Goal: Task Accomplishment & Management: Complete application form

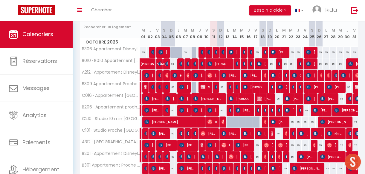
scroll to position [75, 0]
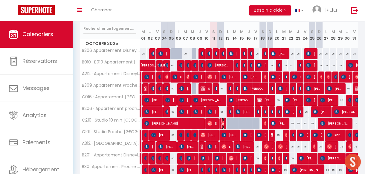
click at [221, 122] on img at bounding box center [223, 123] width 5 height 5
select select "OK"
select select "0"
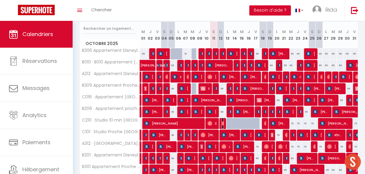
select select "1"
select select
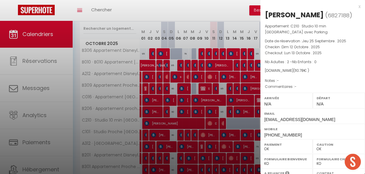
click at [221, 111] on div at bounding box center [182, 87] width 365 height 174
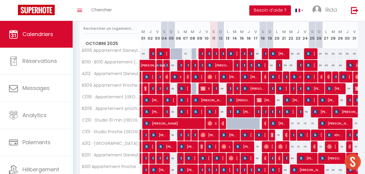
click at [220, 111] on div "95" at bounding box center [220, 112] width 7 height 11
type input "95"
type input "Dim 12 Octobre 2025"
type input "Lun 13 Octobre 2025"
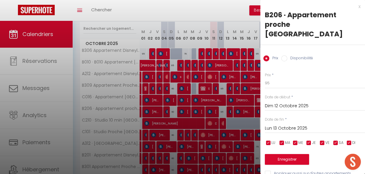
click at [285, 56] on input "Disponibilité" at bounding box center [284, 59] width 6 height 6
radio input "true"
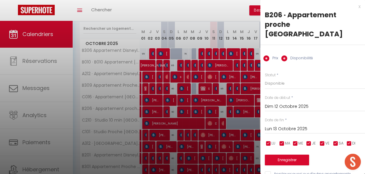
radio input "false"
click at [269, 78] on select "Disponible Indisponible" at bounding box center [315, 83] width 100 height 11
select select "0"
click at [265, 78] on select "Disponible Indisponible" at bounding box center [315, 83] width 100 height 11
click at [276, 155] on button "Enregistrer" at bounding box center [287, 160] width 44 height 11
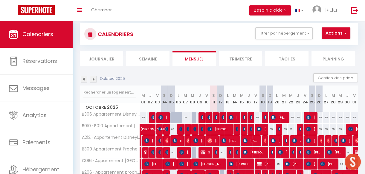
scroll to position [0, 0]
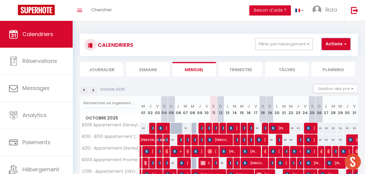
click at [340, 42] on button "Actions" at bounding box center [335, 44] width 29 height 12
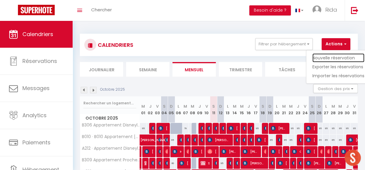
click at [326, 57] on link "Nouvelle réservation" at bounding box center [338, 57] width 52 height 9
select select
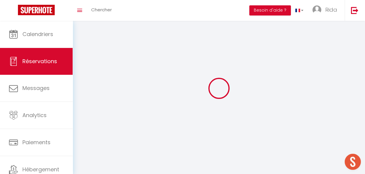
select select
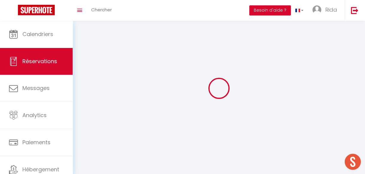
select select
checkbox input "false"
select select
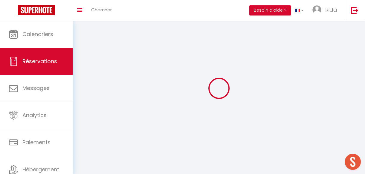
select select
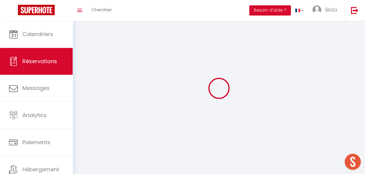
checkbox input "false"
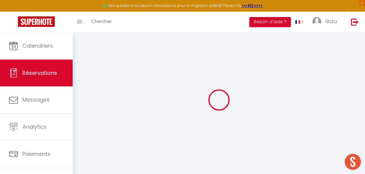
select select
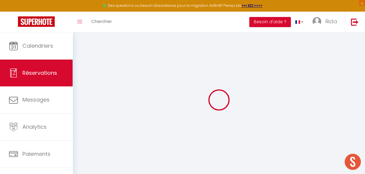
select select
checkbox input "false"
select select
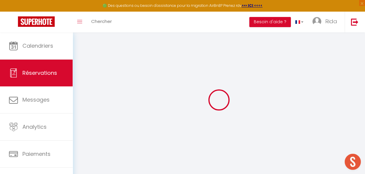
select select
checkbox input "false"
select select
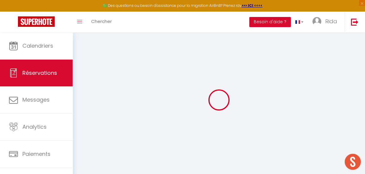
select select
checkbox input "false"
select select
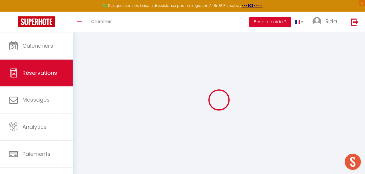
select select
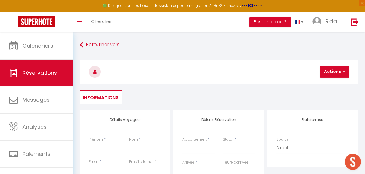
click at [93, 150] on input "Prénom" at bounding box center [105, 148] width 33 height 11
type input "e"
select select
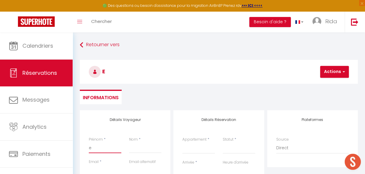
select select
checkbox input "false"
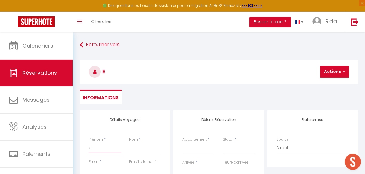
type input "el"
select select
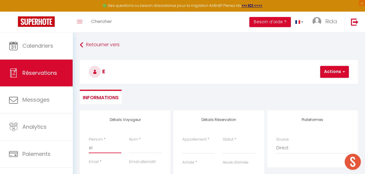
select select
checkbox input "false"
type input "[PERSON_NAME]"
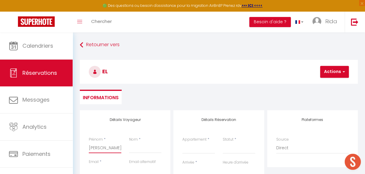
select select
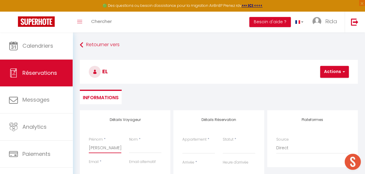
select select
checkbox input "false"
type input "elya"
select select
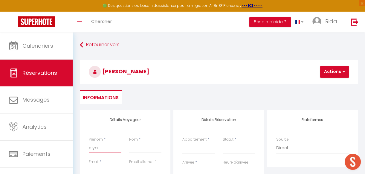
select select
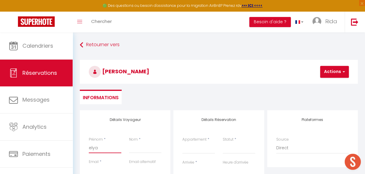
select select
checkbox input "false"
type input "elyas"
select select
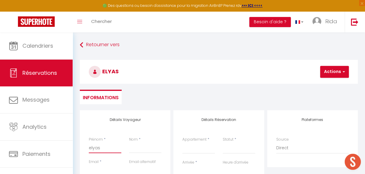
select select
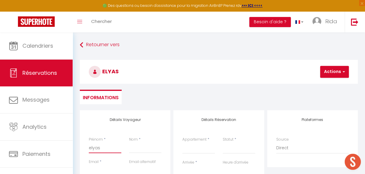
checkbox input "false"
type input "elyas"
click at [134, 150] on input "Nom" at bounding box center [145, 148] width 33 height 11
type input "r"
select select
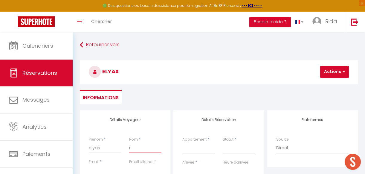
select select
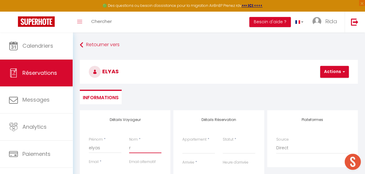
select select
checkbox input "false"
type input "re"
select select
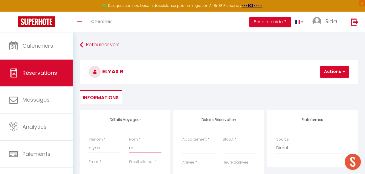
select select
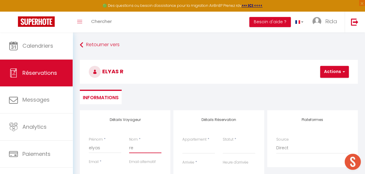
checkbox input "false"
type input "reg"
select select
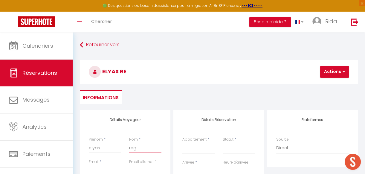
select select
checkbox input "false"
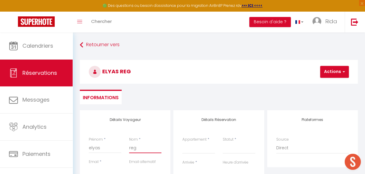
type input "regl"
select select
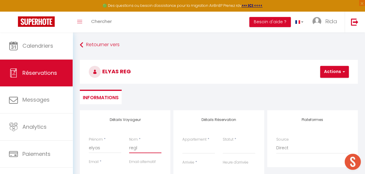
select select
checkbox input "false"
type input "regle"
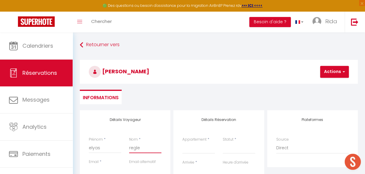
select select
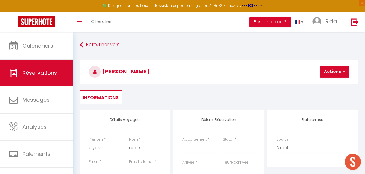
select select
checkbox input "false"
type input "regle"
select select
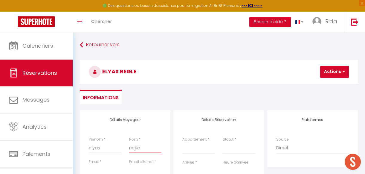
select select
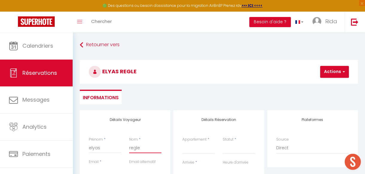
select select
checkbox input "false"
type input "regle s"
select select
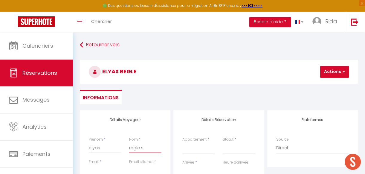
select select
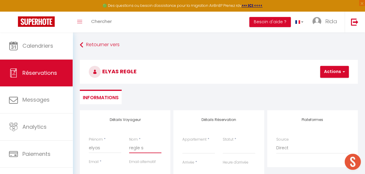
checkbox input "false"
type input "regle su"
select select
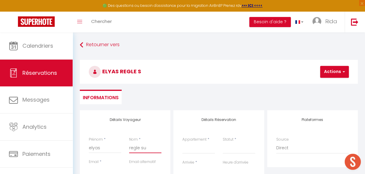
select select
checkbox input "false"
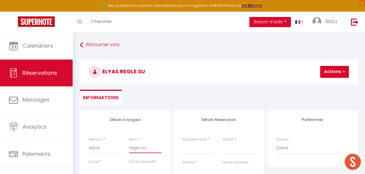
type input "regle sur"
select select
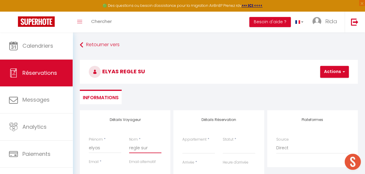
select select
checkbox input "false"
type input "regle sur"
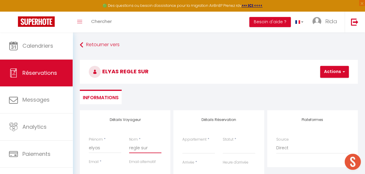
select select
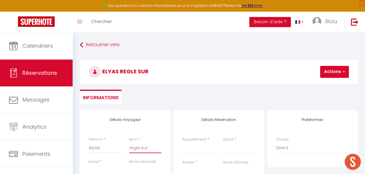
select select
checkbox input "false"
type input "regle sur p"
select select
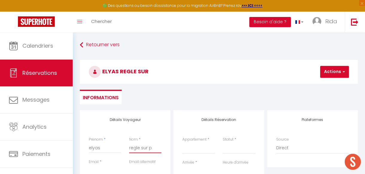
select select
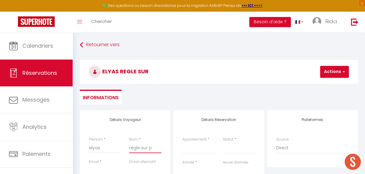
select select
checkbox input "false"
type input "regle sur pl"
click at [91, 148] on input "elyas" at bounding box center [105, 148] width 33 height 11
click at [205, 152] on select "B306 Appartement Disneyland [PERSON_NAME] Appartement Proche Paris Metro A212 ·…" at bounding box center [198, 148] width 33 height 11
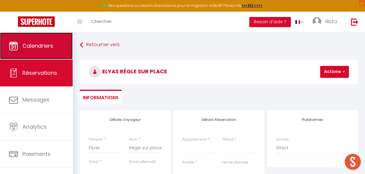
click at [39, 40] on link "Calendriers" at bounding box center [36, 46] width 73 height 27
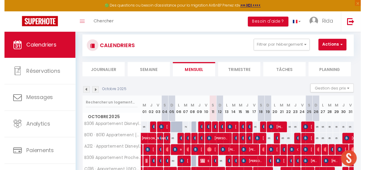
scroll to position [10, 0]
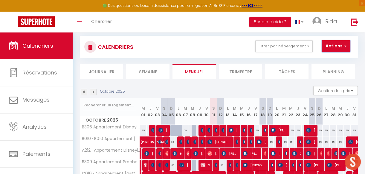
click at [337, 45] on button "Actions" at bounding box center [335, 46] width 29 height 12
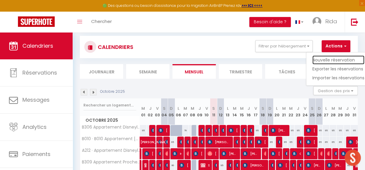
click at [329, 60] on link "Nouvelle réservation" at bounding box center [338, 60] width 52 height 9
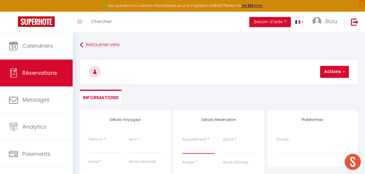
click at [193, 151] on select "B306 Appartement Disneyland [PERSON_NAME] Appartement Proche Paris Metro A212 ·…" at bounding box center [198, 148] width 33 height 11
click at [182, 143] on select "B306 Appartement Disneyland [PERSON_NAME] Appartement Proche Paris Metro A212 ·…" at bounding box center [198, 148] width 33 height 11
click at [91, 152] on input "Prénom" at bounding box center [105, 148] width 33 height 11
click at [137, 147] on input "Nom" at bounding box center [145, 148] width 33 height 11
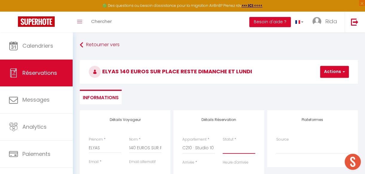
click at [235, 148] on select "Confirmé Non Confirmé [PERSON_NAME] par le voyageur No Show Request" at bounding box center [239, 148] width 33 height 11
click at [223, 143] on select "Confirmé Non Confirmé [PERSON_NAME] par le voyageur No Show Request" at bounding box center [239, 148] width 33 height 11
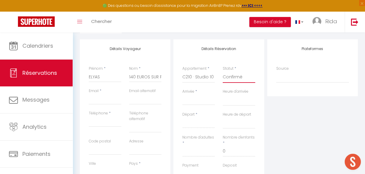
scroll to position [78, 0]
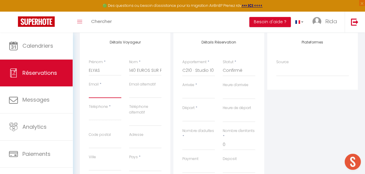
click at [107, 98] on input "Email client" at bounding box center [105, 93] width 33 height 11
click at [102, 118] on input "Téléphone" at bounding box center [105, 115] width 33 height 11
click at [188, 93] on input "Arrivée" at bounding box center [198, 94] width 33 height 8
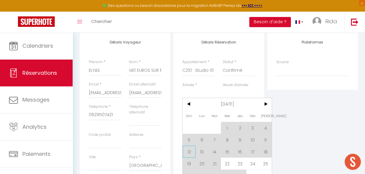
click at [192, 151] on span "12" at bounding box center [188, 152] width 13 height 12
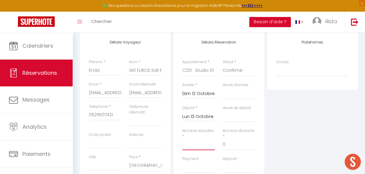
click at [193, 145] on input "Nombre d'adultes" at bounding box center [198, 145] width 33 height 11
click at [285, 142] on div "Plateformes Source Direct [DOMAIN_NAME] [DOMAIN_NAME] Chalet montagne Expedia G…" at bounding box center [312, 142] width 93 height 219
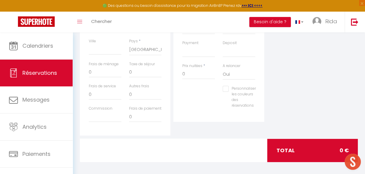
scroll to position [195, 0]
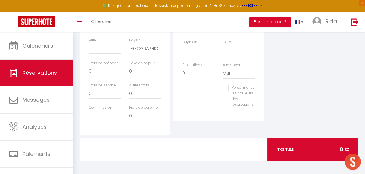
click at [201, 75] on input "0" at bounding box center [198, 73] width 33 height 11
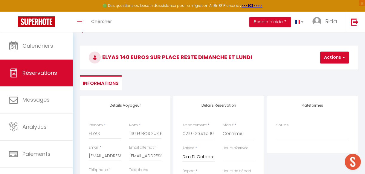
scroll to position [13, 0]
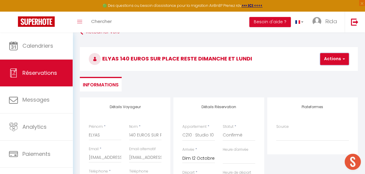
click at [334, 56] on button "Actions" at bounding box center [334, 59] width 29 height 12
click at [328, 71] on link "Enregistrer" at bounding box center [339, 72] width 47 height 8
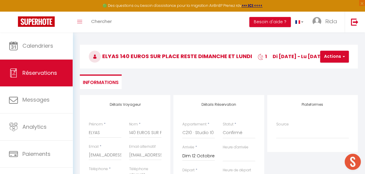
scroll to position [0, 0]
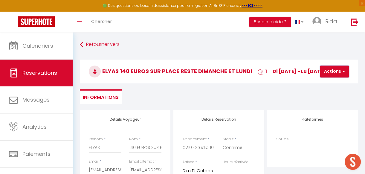
click at [332, 70] on button "Actions" at bounding box center [334, 72] width 29 height 12
click at [326, 82] on link "Enregistrer" at bounding box center [339, 85] width 47 height 8
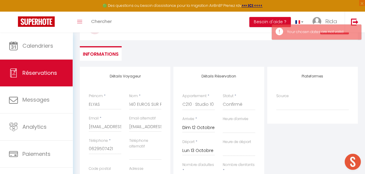
scroll to position [51, 0]
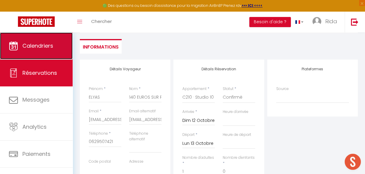
click at [37, 37] on link "Calendriers" at bounding box center [36, 46] width 73 height 27
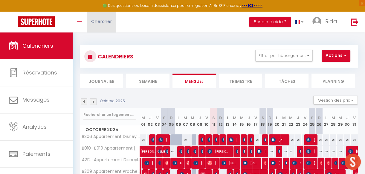
click at [96, 19] on span "Chercher" at bounding box center [101, 21] width 21 height 6
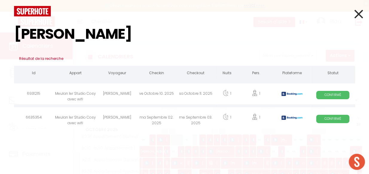
click at [128, 120] on div "[PERSON_NAME]" at bounding box center [117, 118] width 39 height 19
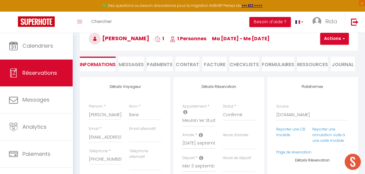
scroll to position [18, 0]
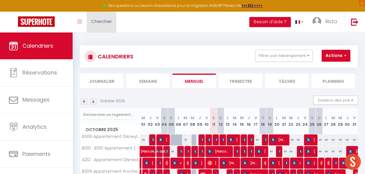
click at [99, 22] on span "Chercher" at bounding box center [101, 21] width 21 height 6
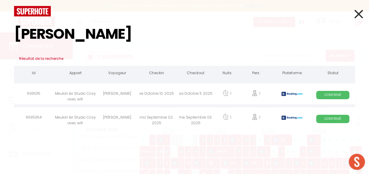
click at [146, 118] on div "ma Septembre 02. 2025" at bounding box center [156, 118] width 39 height 19
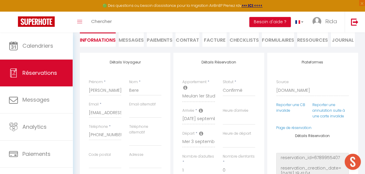
scroll to position [69, 0]
